Goal: Task Accomplishment & Management: Manage account settings

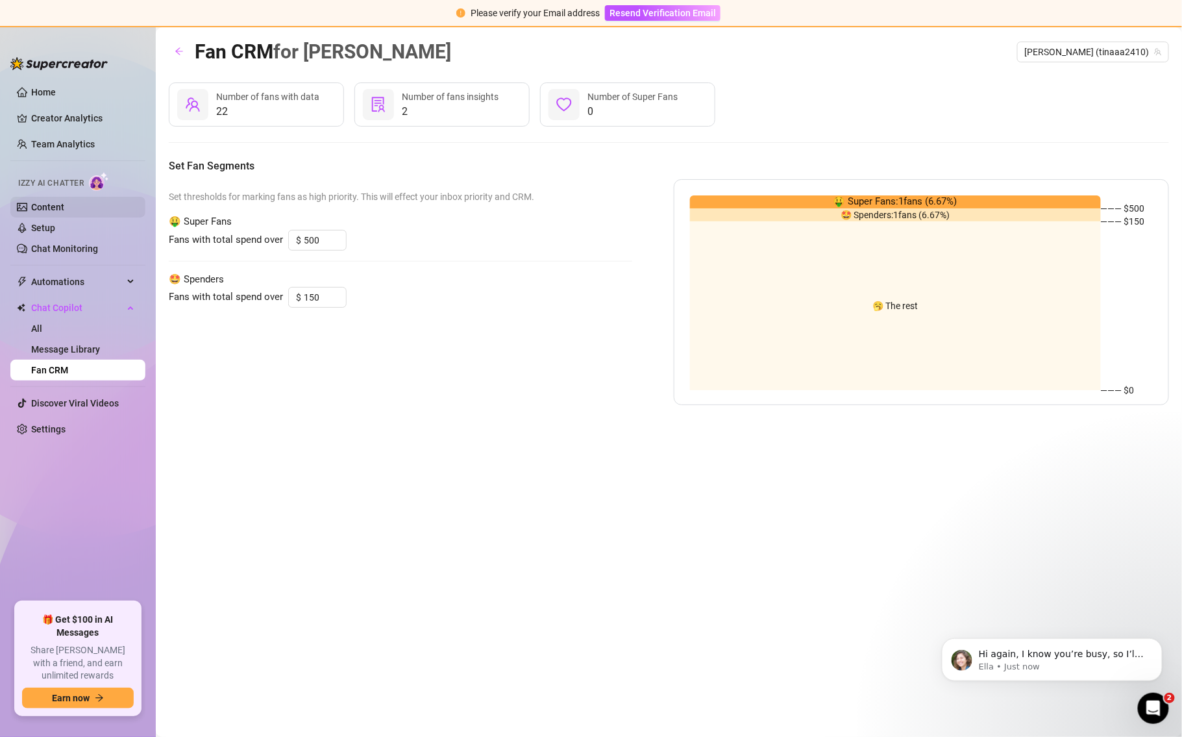
click at [64, 207] on link "Content" at bounding box center [47, 207] width 33 height 10
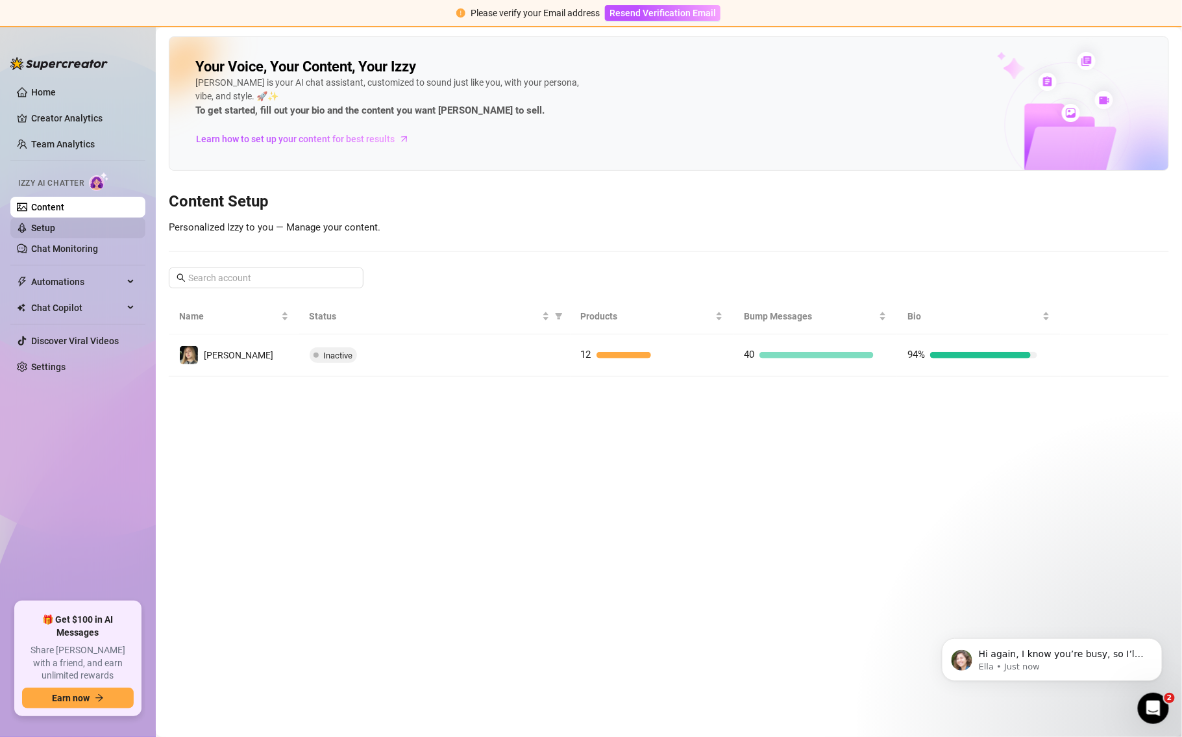
click at [55, 230] on link "Setup" at bounding box center [43, 228] width 24 height 10
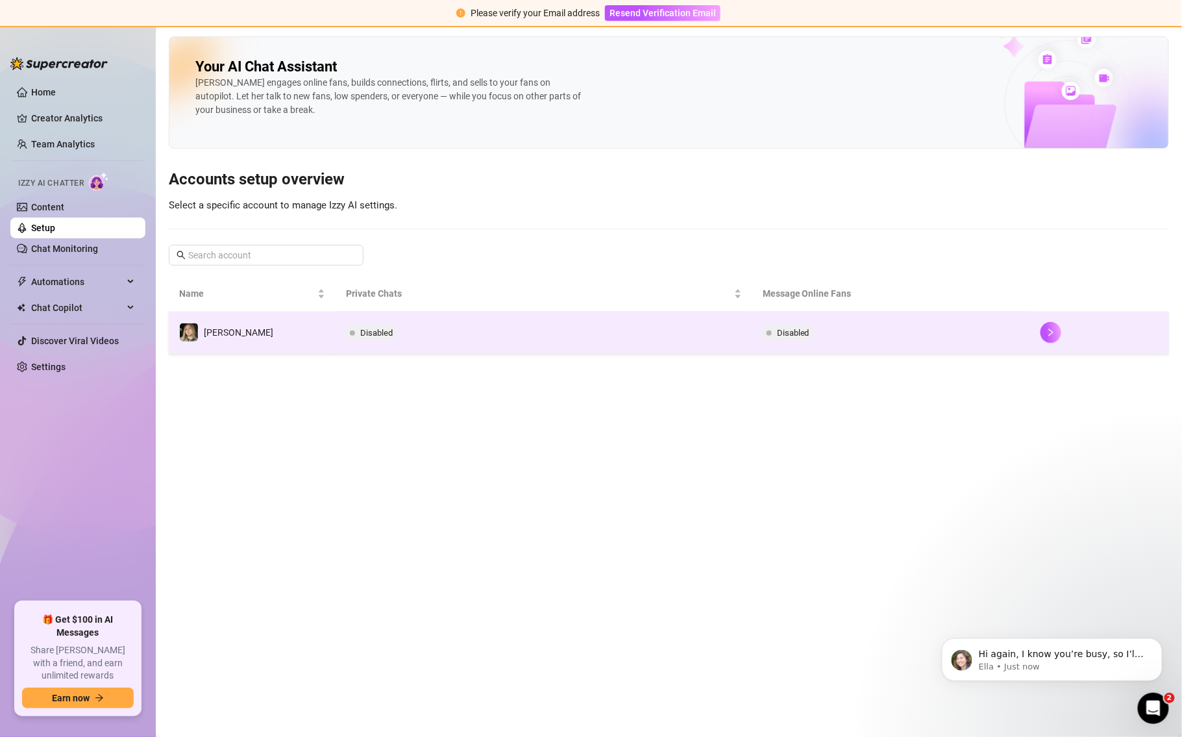
click at [346, 330] on span "Disabled" at bounding box center [371, 332] width 51 height 16
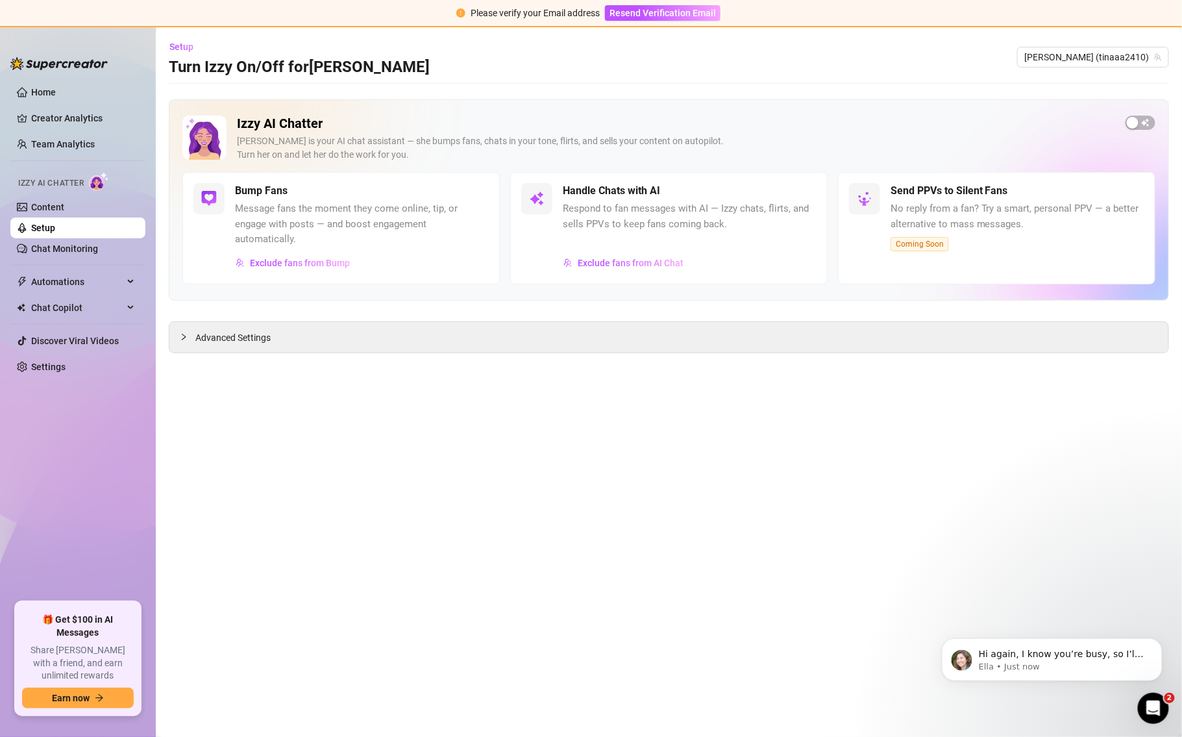
click at [212, 339] on main "Setup Turn Izzy On/Off for [PERSON_NAME] [PERSON_NAME] (tinaaa2410) Izzy AI Cha…" at bounding box center [669, 381] width 1026 height 709
click at [187, 330] on div at bounding box center [188, 337] width 16 height 14
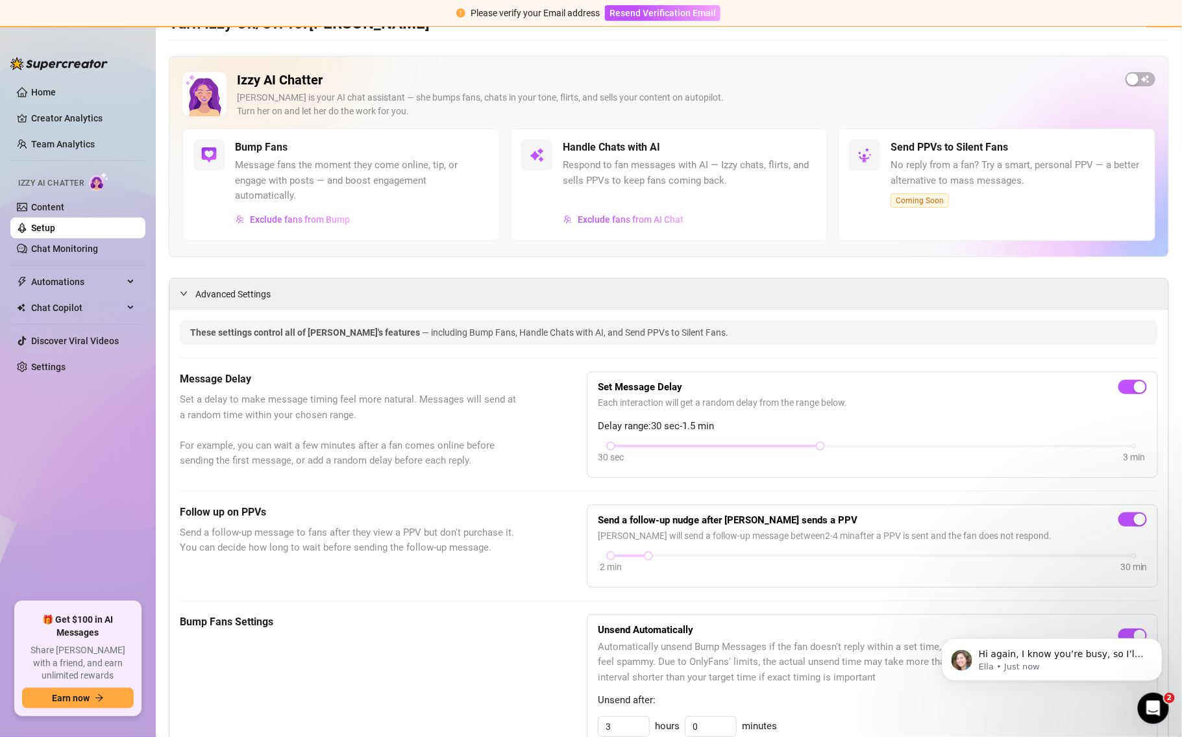
scroll to position [42, 0]
click at [43, 202] on link "Content" at bounding box center [47, 207] width 33 height 10
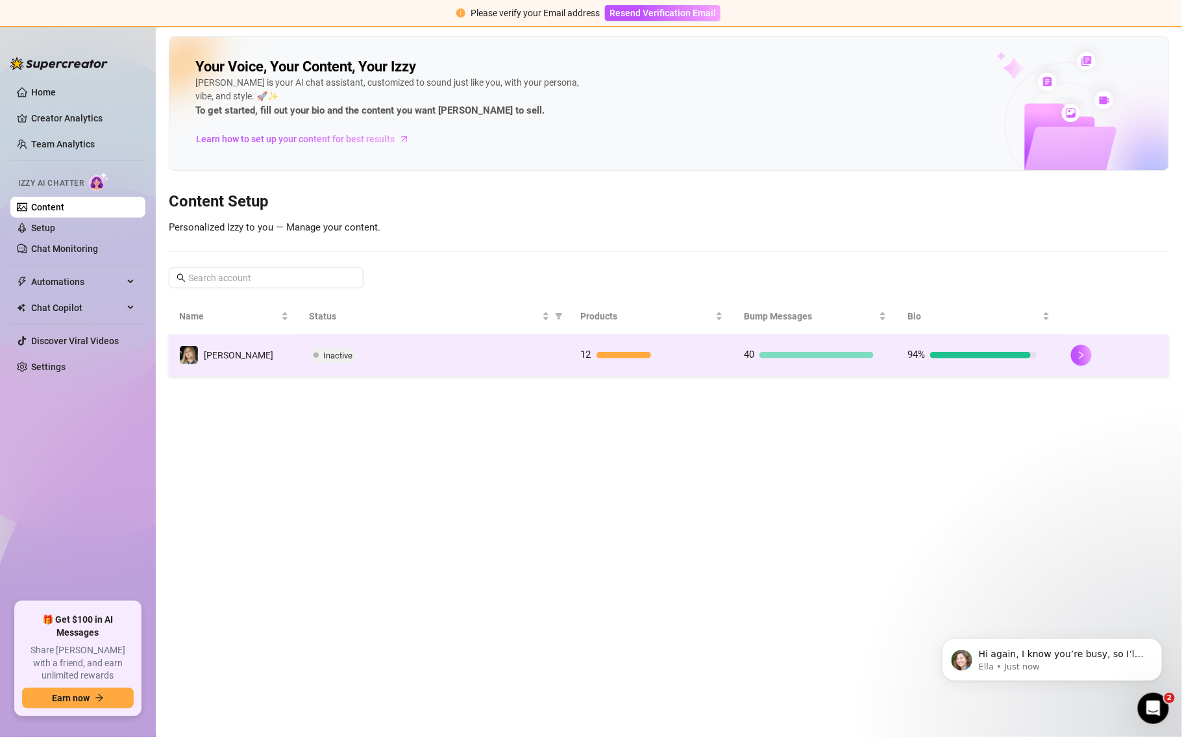
click at [413, 347] on div "Inactive" at bounding box center [435, 355] width 251 height 16
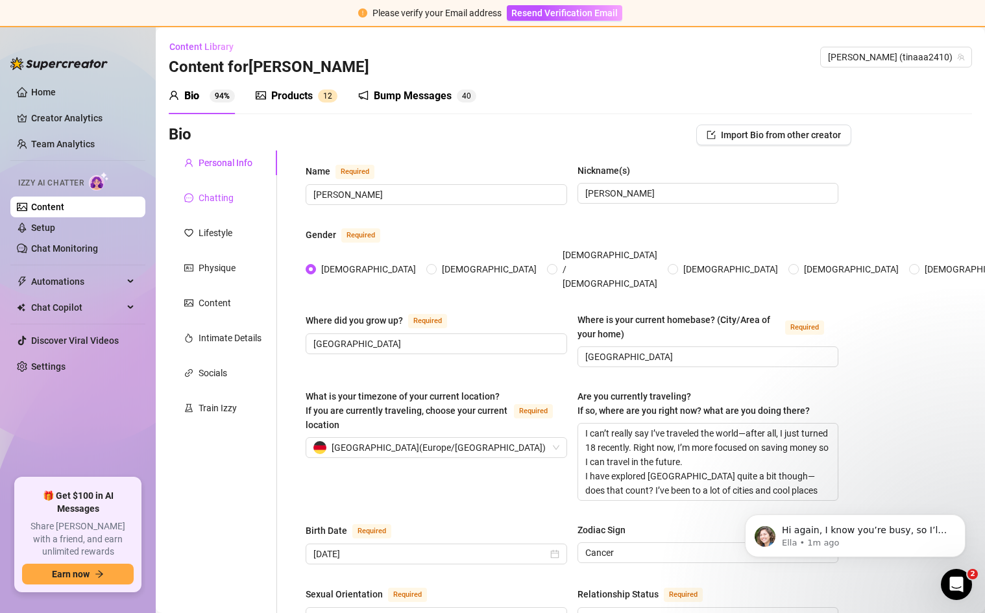
click at [210, 203] on div "Chatting" at bounding box center [216, 198] width 35 height 14
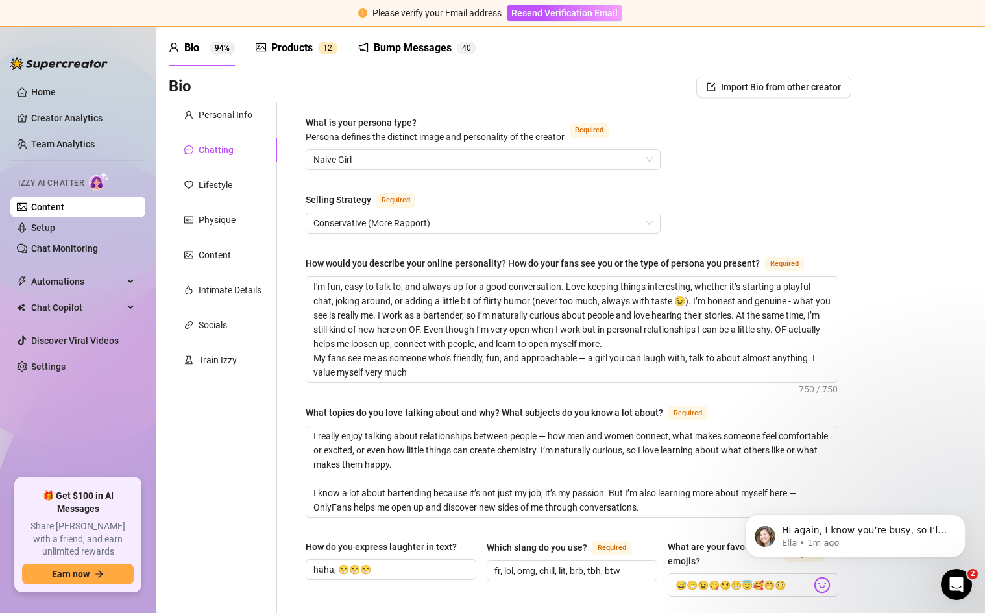
scroll to position [55, 0]
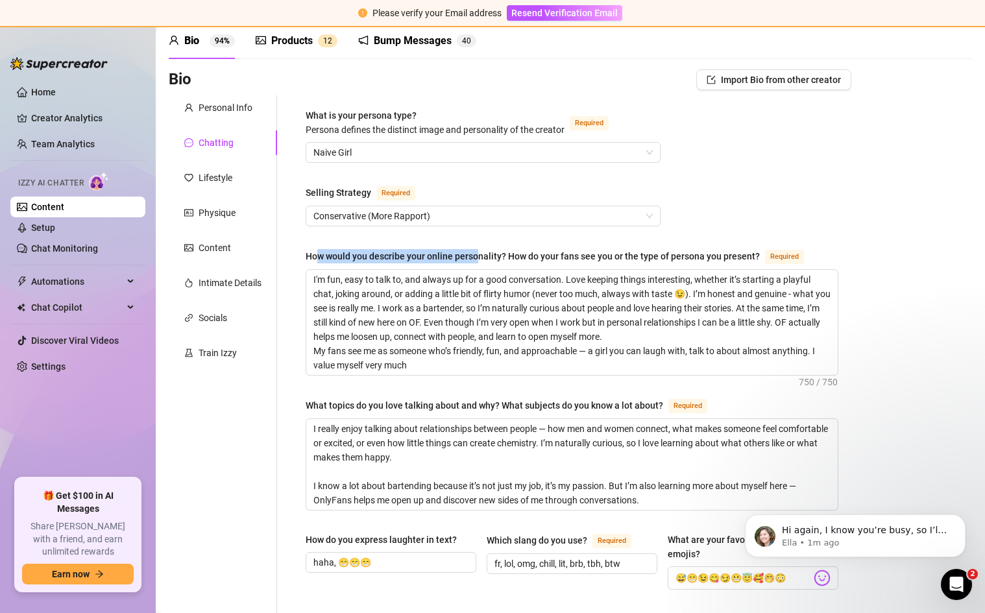
drag, startPoint x: 317, startPoint y: 256, endPoint x: 480, endPoint y: 252, distance: 162.9
click at [480, 252] on div "How would you describe your online personality? How do your fans see you or the…" at bounding box center [533, 256] width 454 height 14
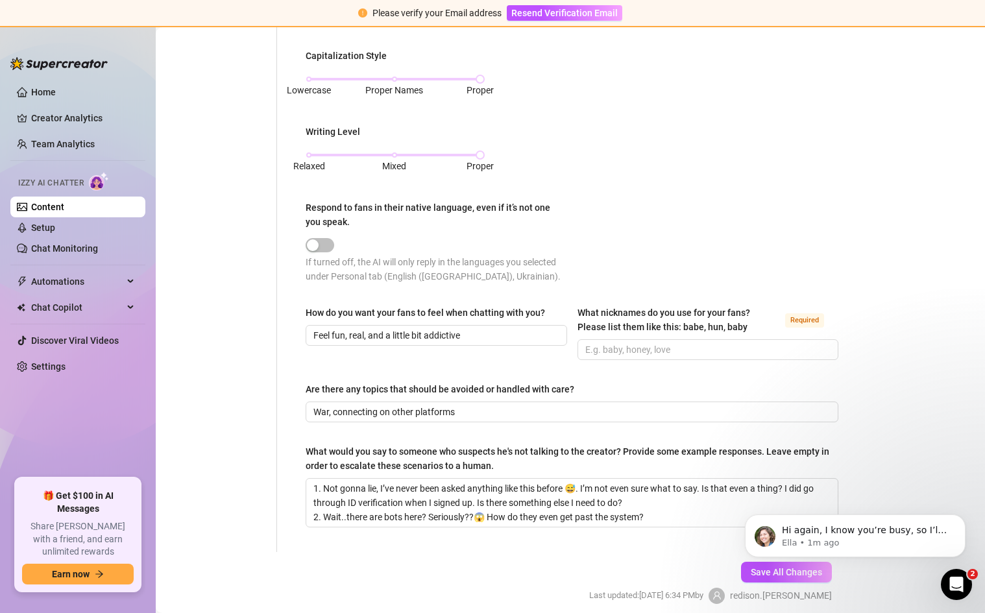
scroll to position [740, 0]
